Goal: Find specific page/section: Find specific page/section

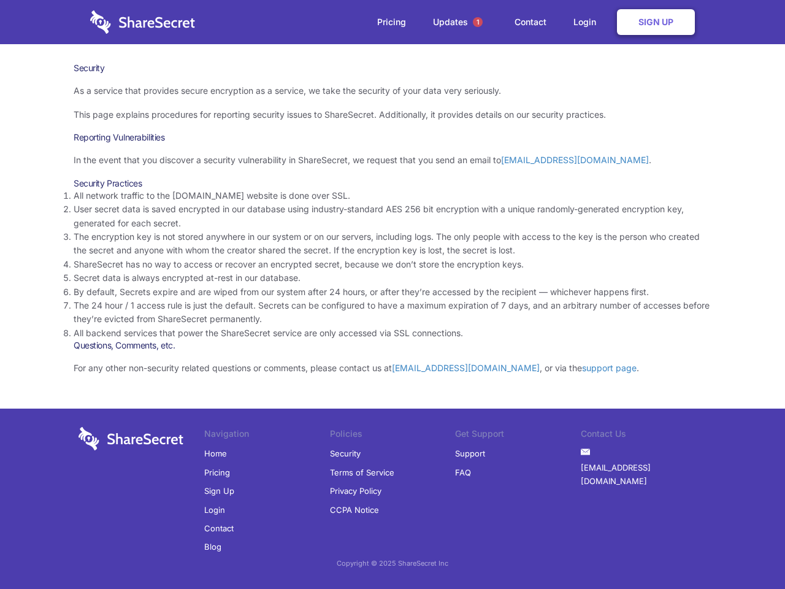
click at [393, 294] on li "By default, Secrets expire and are wiped from our system after 24 hours, or aft…" at bounding box center [393, 291] width 638 height 13
click at [478, 22] on span "1" at bounding box center [478, 22] width 10 height 10
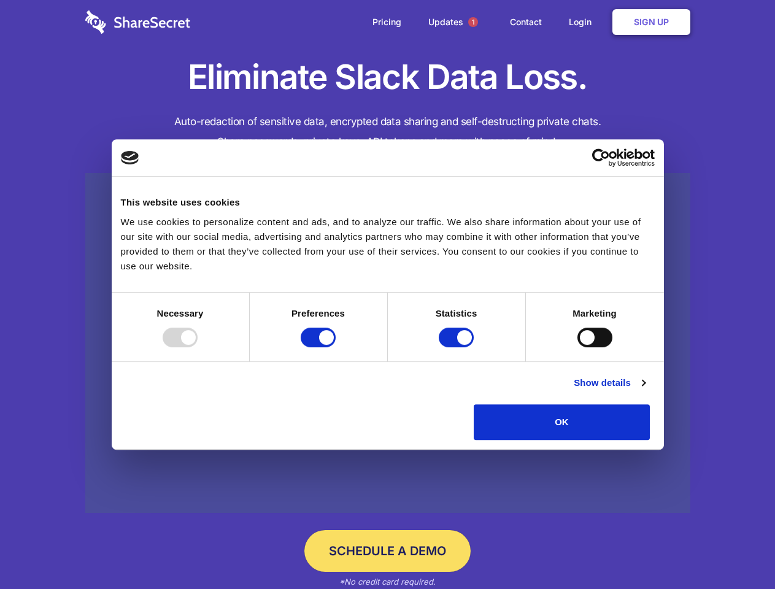
click at [198, 347] on div at bounding box center [180, 338] width 35 height 20
click at [336, 347] on input "Preferences" at bounding box center [318, 338] width 35 height 20
checkbox input "false"
click at [458, 347] on input "Statistics" at bounding box center [456, 338] width 35 height 20
checkbox input "false"
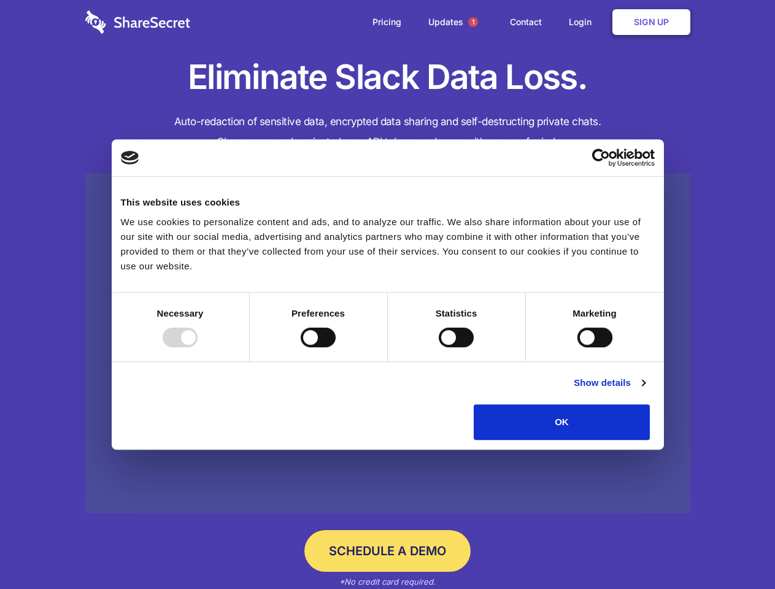
click at [577, 347] on input "Marketing" at bounding box center [594, 338] width 35 height 20
checkbox input "true"
click at [645, 390] on link "Show details" at bounding box center [608, 382] width 71 height 15
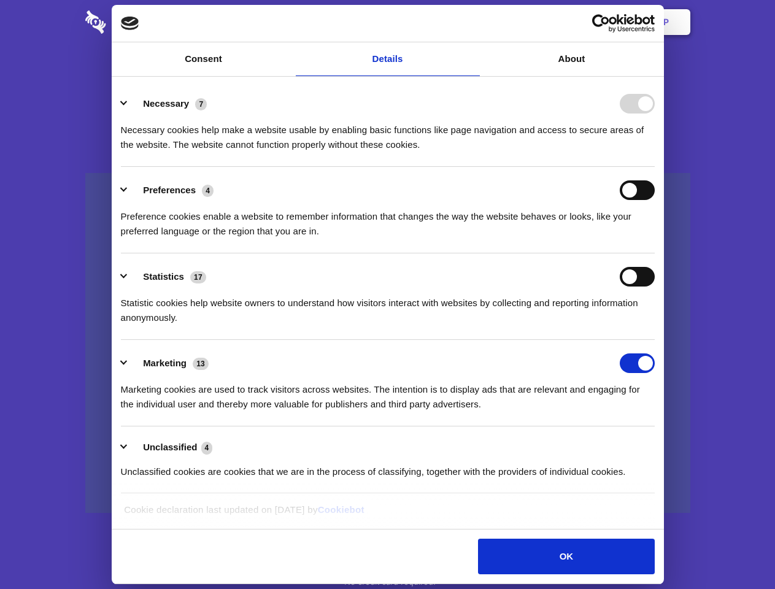
click at [654, 167] on li "Necessary 7 Necessary cookies help make a website usable by enabling basic func…" at bounding box center [388, 123] width 534 height 86
click at [472, 22] on span "1" at bounding box center [473, 22] width 10 height 10
